Goal: Check status: Check status

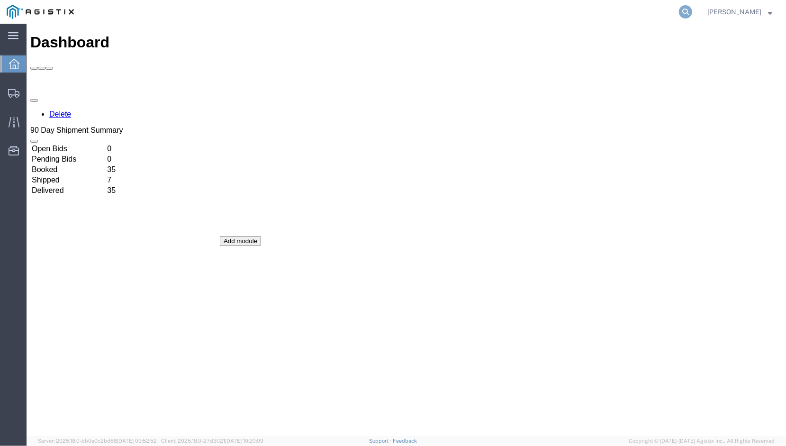
click at [679, 9] on icon at bounding box center [685, 11] width 13 height 13
click at [521, 9] on input "search" at bounding box center [535, 11] width 288 height 23
paste input "56254343"
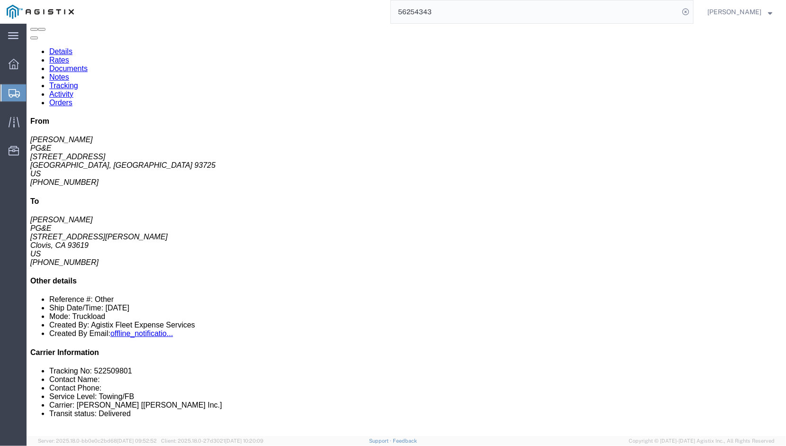
scroll to position [190, 0]
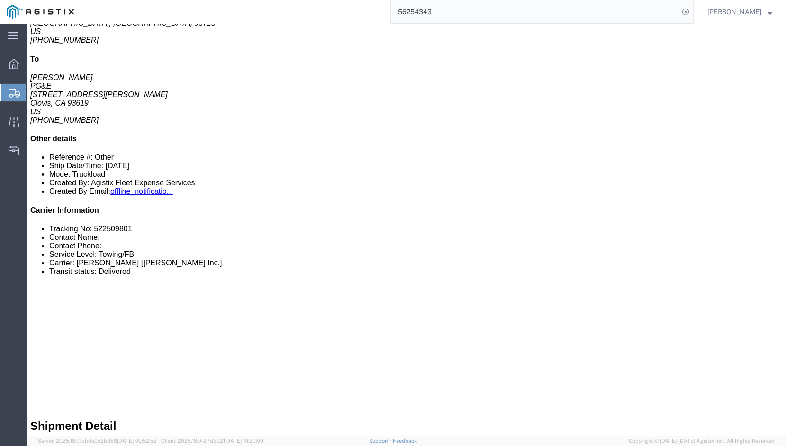
click link "Notes"
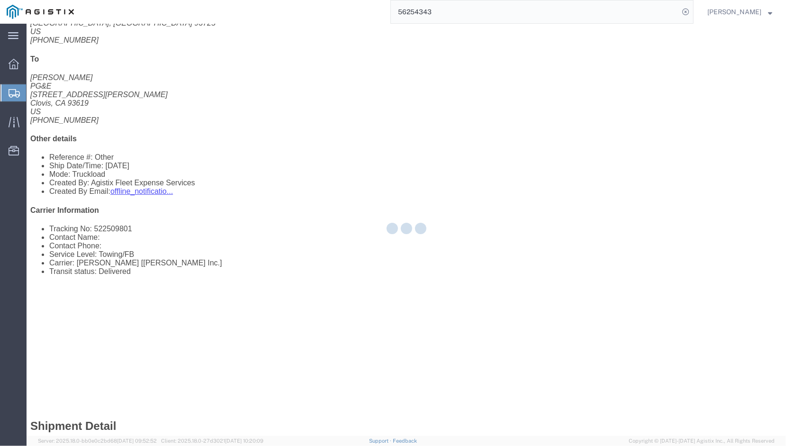
click at [135, 57] on div at bounding box center [407, 230] width 760 height 412
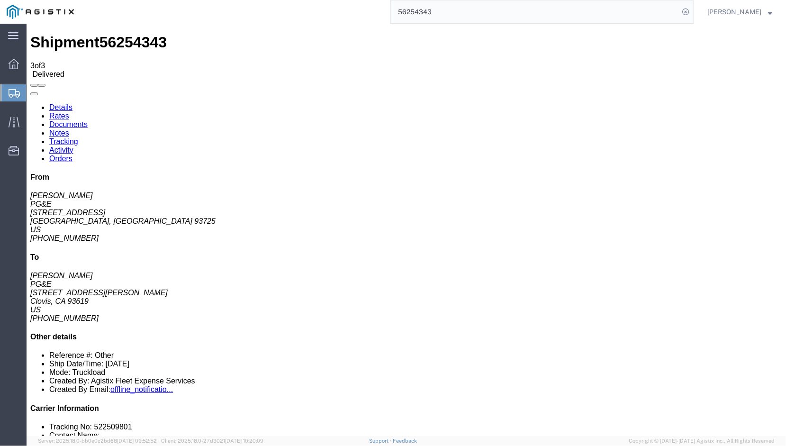
click at [87, 120] on link "Documents" at bounding box center [68, 124] width 38 height 8
click at [69, 111] on link "Rates" at bounding box center [59, 115] width 20 height 8
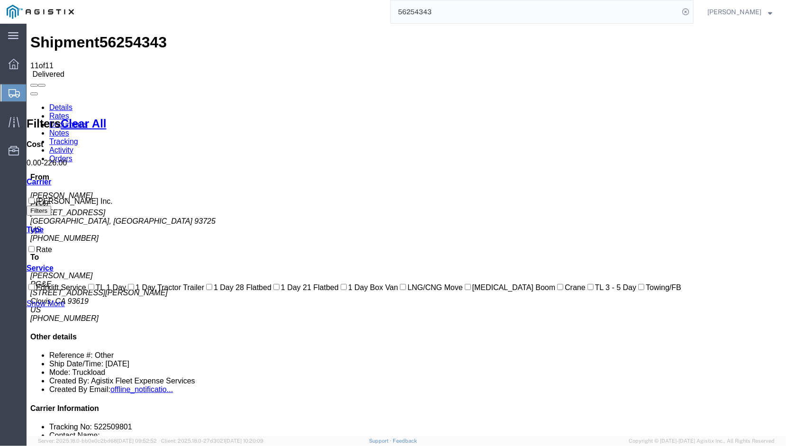
click at [62, 103] on link "Details" at bounding box center [60, 107] width 23 height 8
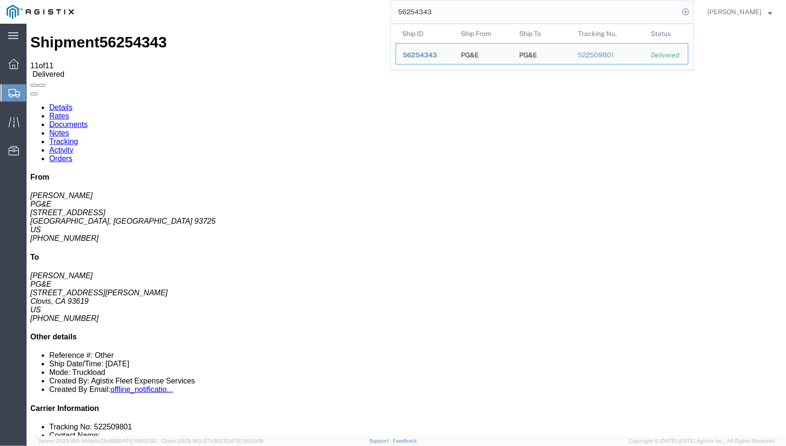
drag, startPoint x: 459, startPoint y: 11, endPoint x: 357, endPoint y: 14, distance: 102.4
click at [357, 14] on div "56254343 Ship ID Ship From Ship To Tracking Nu. Status Ship ID 56254343 Ship Fr…" at bounding box center [387, 12] width 613 height 24
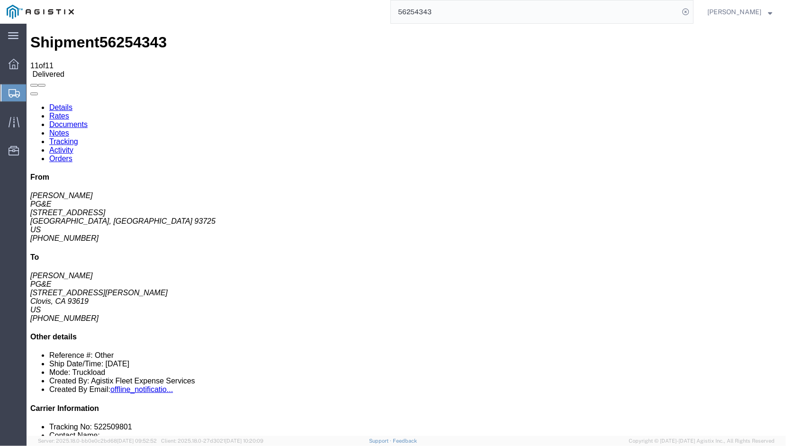
paste input "97"
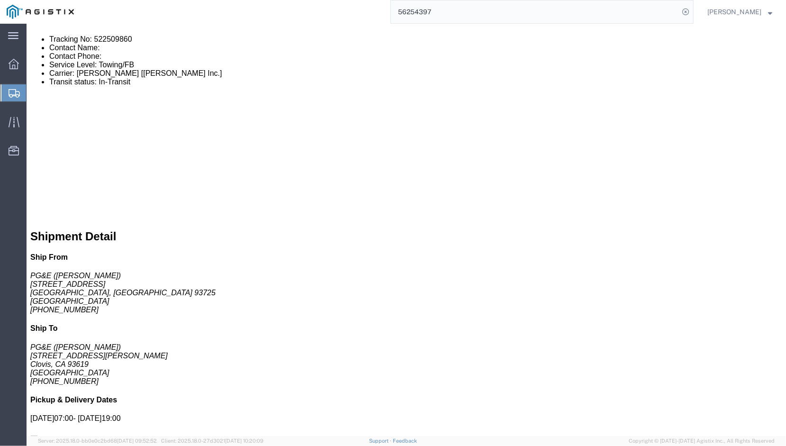
scroll to position [379, 0]
drag, startPoint x: 99, startPoint y: 35, endPoint x: 232, endPoint y: 90, distance: 144.2
click link "Documents"
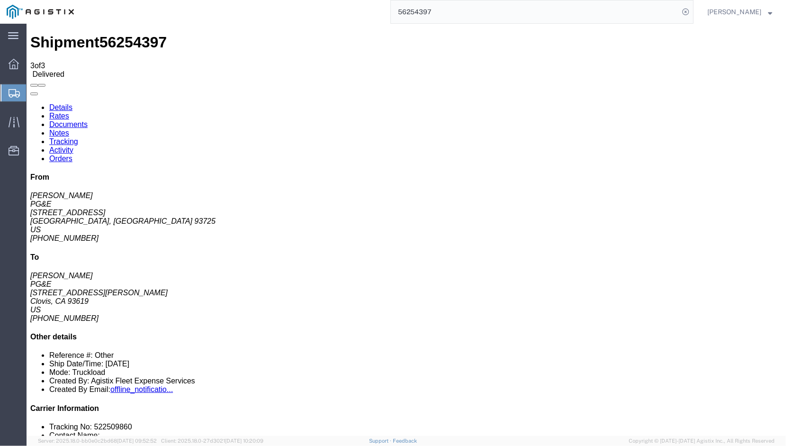
click at [69, 111] on link "Rates" at bounding box center [59, 115] width 20 height 8
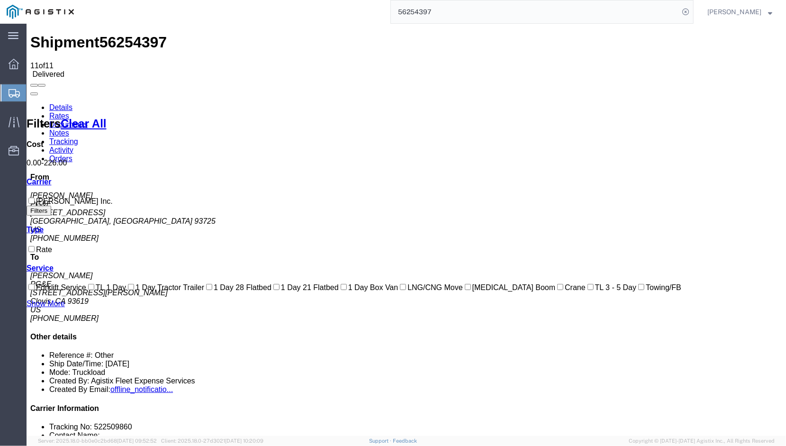
click at [65, 103] on link "Details" at bounding box center [60, 107] width 23 height 8
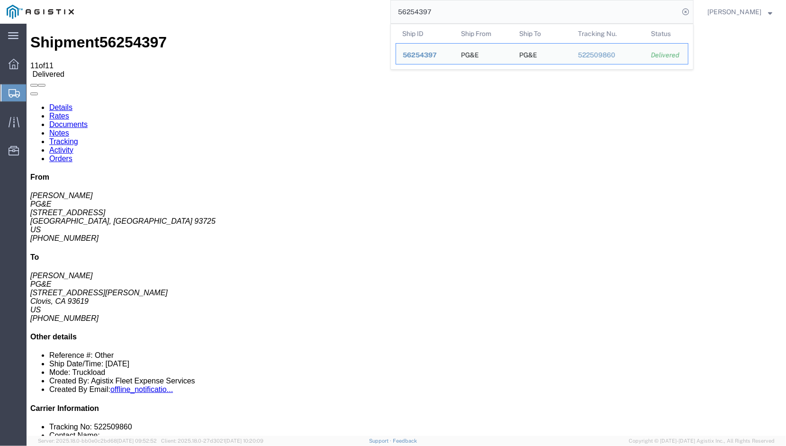
drag, startPoint x: 444, startPoint y: 14, endPoint x: 361, endPoint y: 21, distance: 83.2
click at [363, 21] on div "56254397 Ship ID Ship From Ship To Tracking Nu. Status Ship ID 56254397 Ship Fr…" at bounding box center [387, 12] width 613 height 24
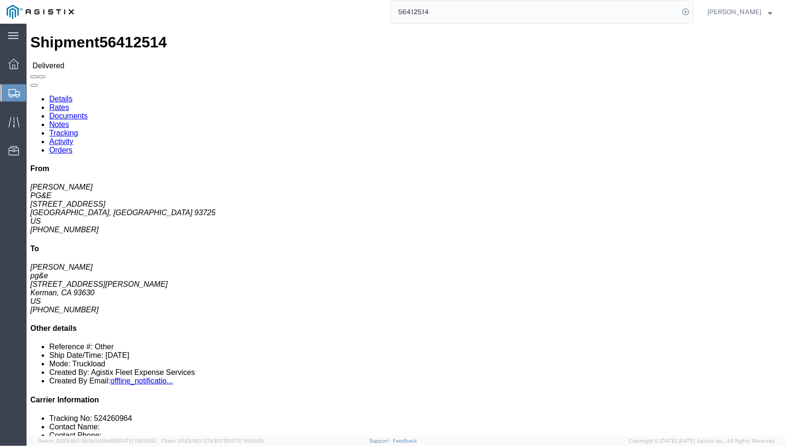
click link "Documents"
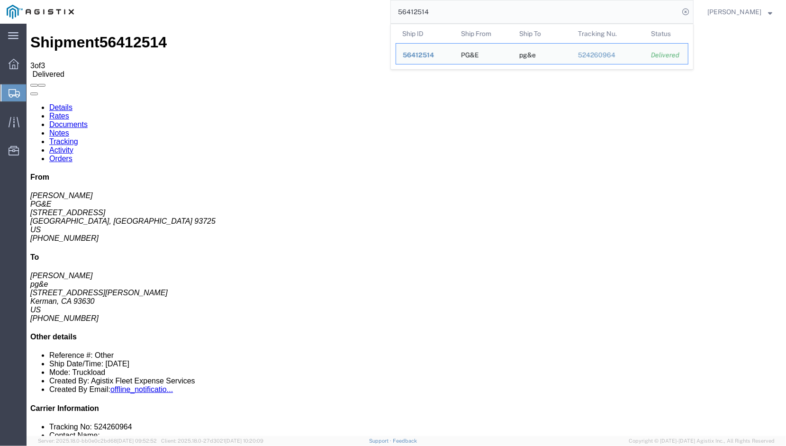
drag, startPoint x: 423, startPoint y: 12, endPoint x: 363, endPoint y: 12, distance: 59.2
click at [363, 12] on div "56412514 Ship ID Ship From Ship To Tracking Nu. Status Ship ID 56412514 Ship Fr…" at bounding box center [387, 12] width 613 height 24
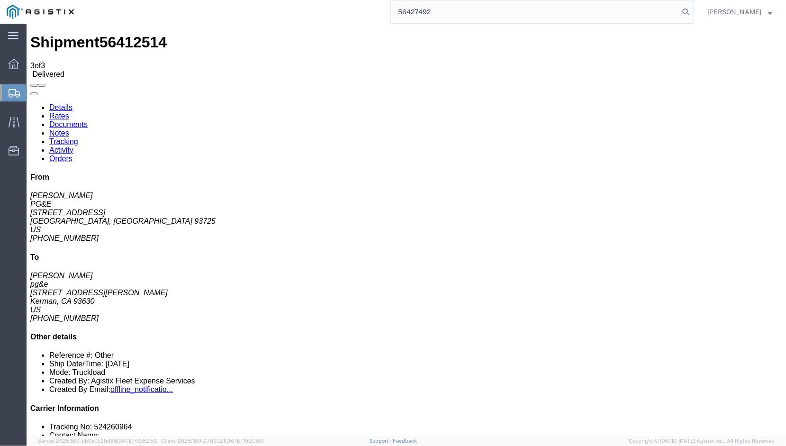
type input "56427492"
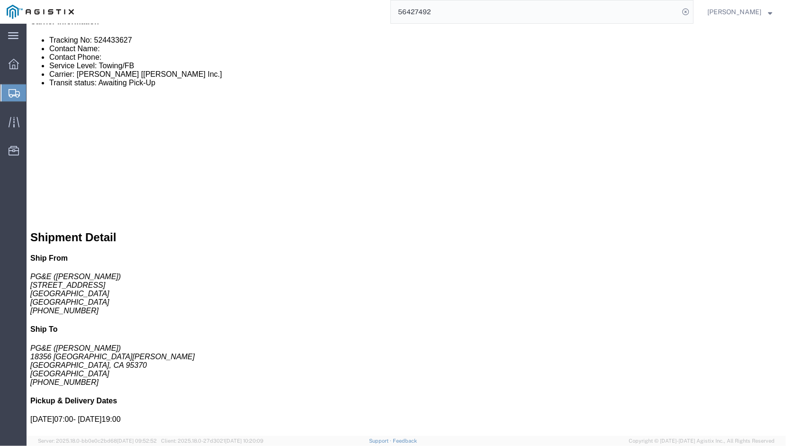
scroll to position [237, 0]
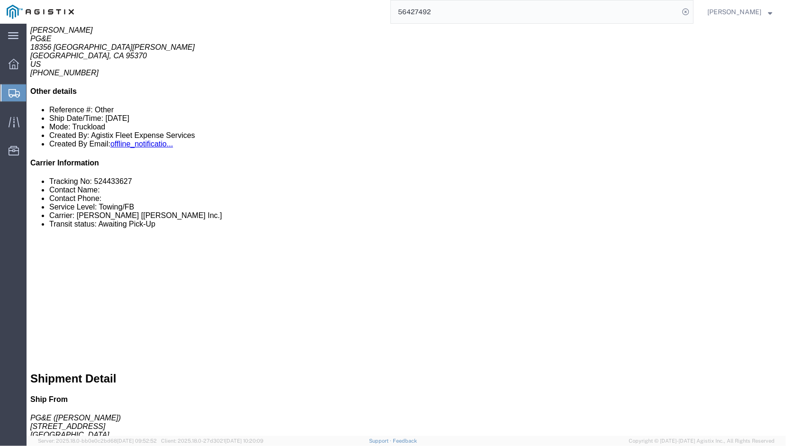
click link "Documents"
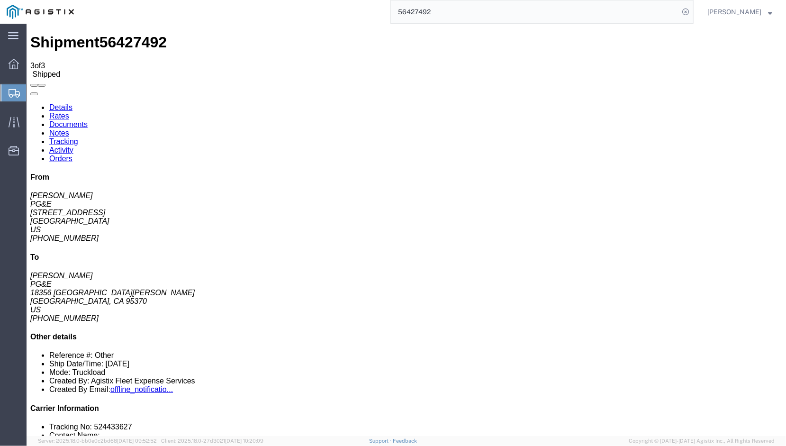
click at [73, 145] on link "Activity" at bounding box center [61, 149] width 24 height 8
click at [65, 103] on link "Details" at bounding box center [60, 107] width 23 height 8
click div "Shipment Detail Ship From PG&E (RUS [PERSON_NAME]) [STREET_ADDRESS] [PHONE_NUMB…"
